Goal: Use online tool/utility

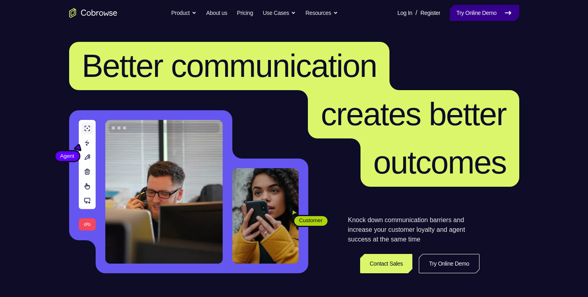
click at [462, 9] on link "Try Online Demo" at bounding box center [484, 13] width 69 height 16
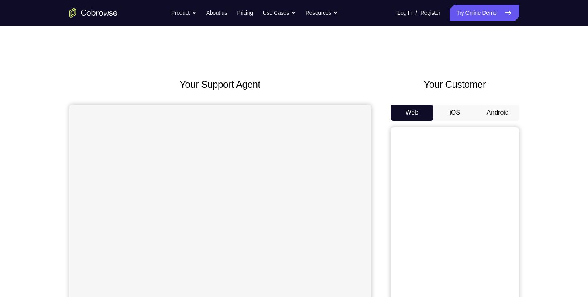
click at [506, 110] on button "Android" at bounding box center [497, 112] width 43 height 16
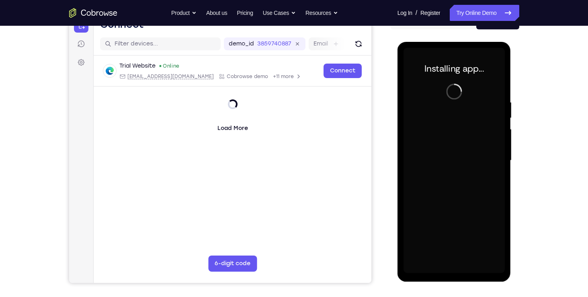
scroll to position [92, 0]
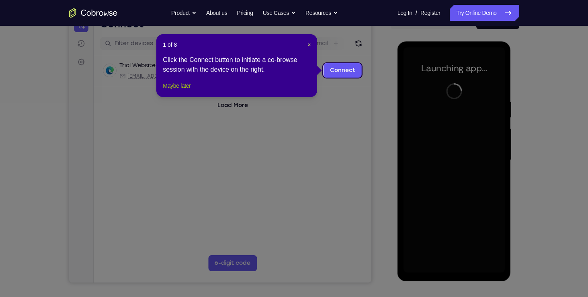
click at [182, 90] on button "Maybe later" at bounding box center [177, 86] width 28 height 10
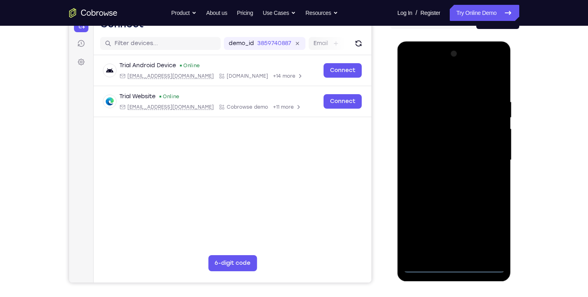
click at [454, 266] on div at bounding box center [453, 159] width 101 height 225
click at [486, 232] on div at bounding box center [453, 159] width 101 height 225
click at [434, 78] on div at bounding box center [453, 159] width 101 height 225
click at [489, 159] on div at bounding box center [453, 159] width 101 height 225
click at [441, 175] on div at bounding box center [453, 159] width 101 height 225
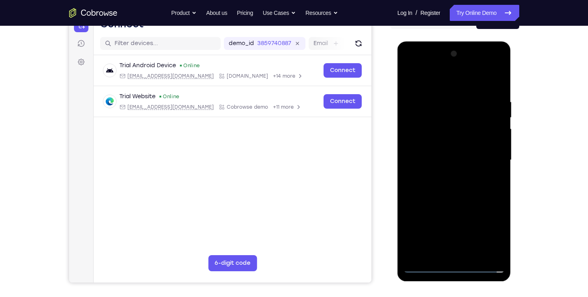
click at [444, 150] on div at bounding box center [453, 159] width 101 height 225
click at [443, 145] on div at bounding box center [453, 159] width 101 height 225
click at [442, 157] on div at bounding box center [453, 159] width 101 height 225
click at [463, 194] on div at bounding box center [453, 159] width 101 height 225
drag, startPoint x: 460, startPoint y: 84, endPoint x: 460, endPoint y: 63, distance: 20.9
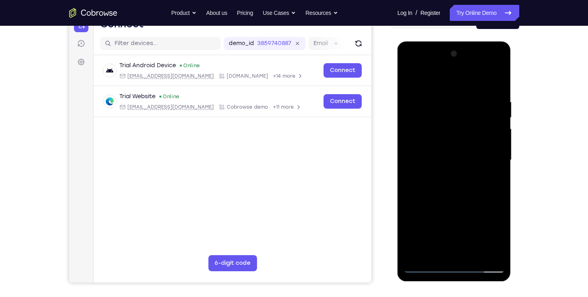
click at [460, 63] on div at bounding box center [453, 159] width 101 height 225
click at [500, 78] on div at bounding box center [453, 159] width 101 height 225
click at [435, 89] on div at bounding box center [453, 159] width 101 height 225
click at [474, 258] on div at bounding box center [453, 159] width 101 height 225
click at [456, 204] on div at bounding box center [453, 159] width 101 height 225
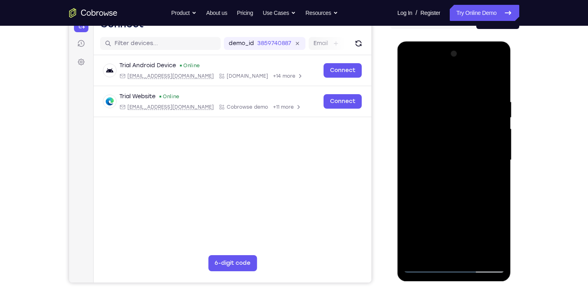
click at [460, 159] on div at bounding box center [453, 159] width 101 height 225
drag, startPoint x: 468, startPoint y: 145, endPoint x: 470, endPoint y: 200, distance: 55.5
click at [470, 200] on div at bounding box center [453, 159] width 101 height 225
drag, startPoint x: 473, startPoint y: 151, endPoint x: 471, endPoint y: 218, distance: 66.3
click at [471, 218] on div at bounding box center [453, 159] width 101 height 225
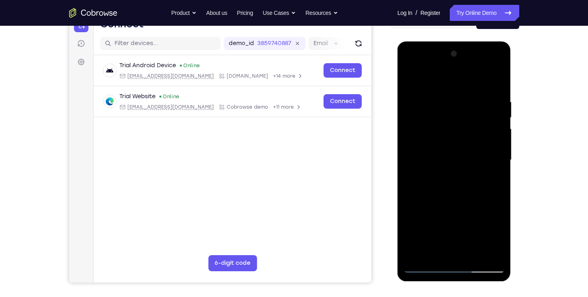
drag, startPoint x: 475, startPoint y: 139, endPoint x: 480, endPoint y: 203, distance: 64.5
click at [480, 203] on div at bounding box center [453, 159] width 101 height 225
drag, startPoint x: 472, startPoint y: 182, endPoint x: 470, endPoint y: 102, distance: 80.0
click at [470, 102] on div at bounding box center [453, 159] width 101 height 225
drag, startPoint x: 464, startPoint y: 186, endPoint x: 464, endPoint y: 125, distance: 61.1
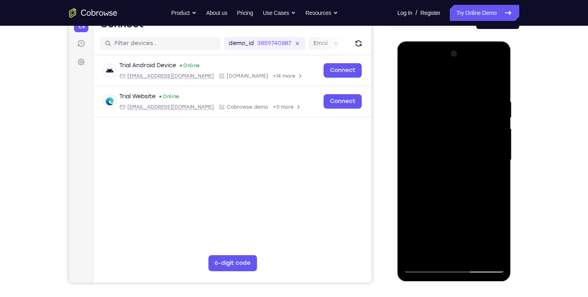
click at [464, 125] on div at bounding box center [453, 159] width 101 height 225
drag, startPoint x: 477, startPoint y: 141, endPoint x: 481, endPoint y: 184, distance: 43.5
click at [481, 184] on div at bounding box center [453, 159] width 101 height 225
click at [439, 174] on div at bounding box center [453, 159] width 101 height 225
click at [498, 80] on div at bounding box center [453, 159] width 101 height 225
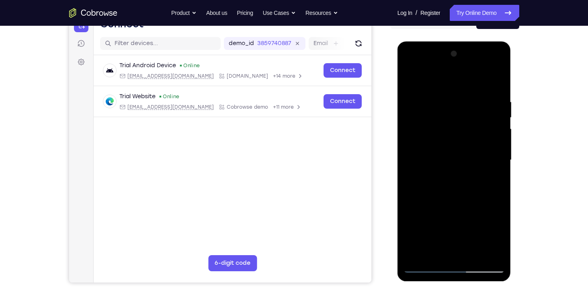
click at [470, 180] on div at bounding box center [453, 159] width 101 height 225
click at [476, 181] on div at bounding box center [453, 159] width 101 height 225
click at [450, 178] on div at bounding box center [453, 159] width 101 height 225
click at [433, 252] on div at bounding box center [453, 159] width 101 height 225
click at [477, 208] on div at bounding box center [453, 159] width 101 height 225
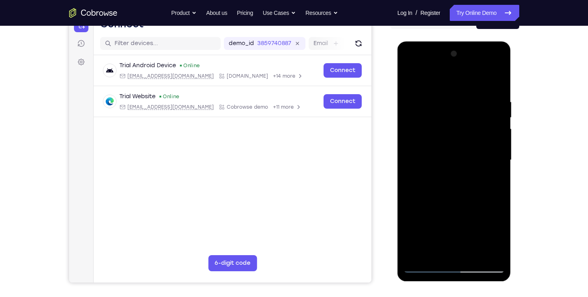
drag, startPoint x: 487, startPoint y: 189, endPoint x: 450, endPoint y: 187, distance: 37.4
click at [450, 187] on div at bounding box center [453, 159] width 101 height 225
drag, startPoint x: 455, startPoint y: 241, endPoint x: 452, endPoint y: 189, distance: 51.9
click at [452, 189] on div at bounding box center [453, 159] width 101 height 225
drag, startPoint x: 458, startPoint y: 242, endPoint x: 458, endPoint y: 211, distance: 30.5
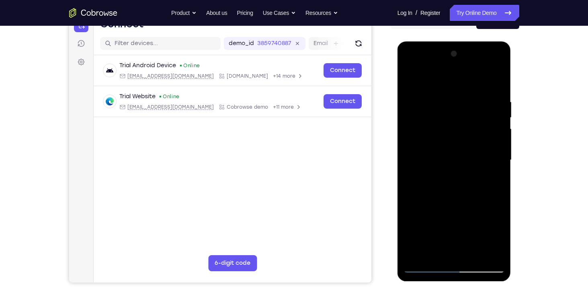
click at [458, 211] on div at bounding box center [453, 159] width 101 height 225
drag, startPoint x: 454, startPoint y: 229, endPoint x: 454, endPoint y: 188, distance: 41.8
click at [454, 188] on div at bounding box center [453, 159] width 101 height 225
drag, startPoint x: 461, startPoint y: 240, endPoint x: 460, endPoint y: 206, distance: 34.2
click at [460, 206] on div at bounding box center [453, 159] width 101 height 225
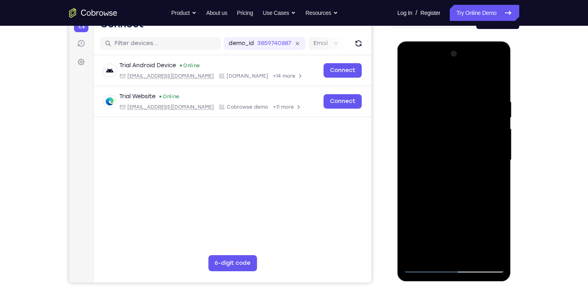
click at [412, 235] on div at bounding box center [453, 159] width 101 height 225
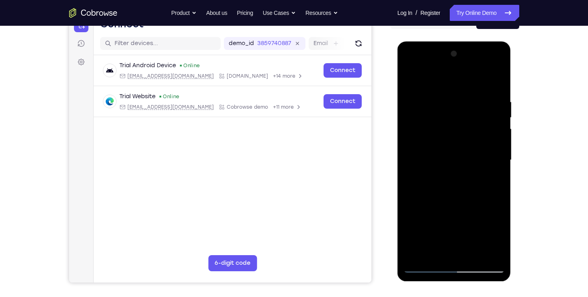
click at [492, 176] on div at bounding box center [453, 159] width 101 height 225
click at [446, 120] on div at bounding box center [453, 159] width 101 height 225
click at [497, 79] on div at bounding box center [453, 159] width 101 height 225
click at [411, 81] on div at bounding box center [453, 159] width 101 height 225
click at [411, 80] on div at bounding box center [453, 159] width 101 height 225
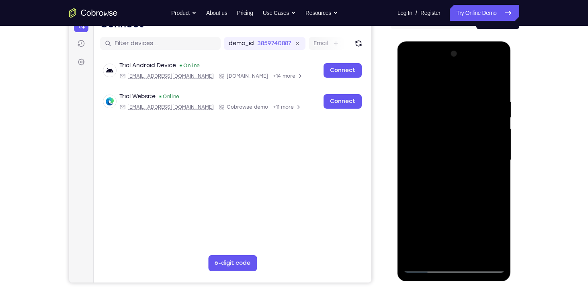
click at [411, 80] on div at bounding box center [453, 159] width 101 height 225
click at [444, 99] on div at bounding box center [453, 159] width 101 height 225
click at [494, 83] on div at bounding box center [453, 159] width 101 height 225
click at [469, 94] on div at bounding box center [453, 159] width 101 height 225
drag, startPoint x: 465, startPoint y: 170, endPoint x: 459, endPoint y: 95, distance: 74.5
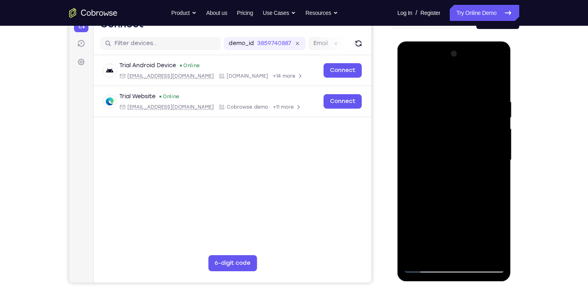
click at [459, 95] on div at bounding box center [453, 159] width 101 height 225
click at [499, 77] on div at bounding box center [453, 159] width 101 height 225
drag, startPoint x: 436, startPoint y: 113, endPoint x: 444, endPoint y: 184, distance: 71.5
click at [444, 184] on div at bounding box center [453, 159] width 101 height 225
click at [430, 95] on div at bounding box center [453, 159] width 101 height 225
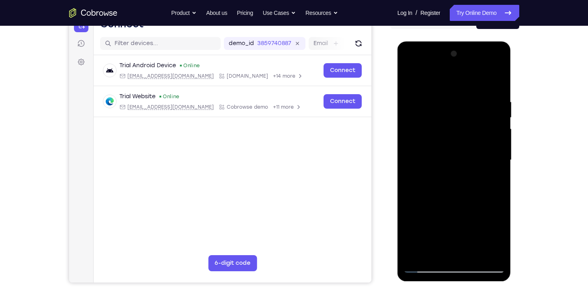
click at [471, 93] on div at bounding box center [453, 159] width 101 height 225
click at [436, 255] on div at bounding box center [453, 159] width 101 height 225
click at [428, 77] on div at bounding box center [453, 159] width 101 height 225
